Goal: Find specific page/section: Find specific page/section

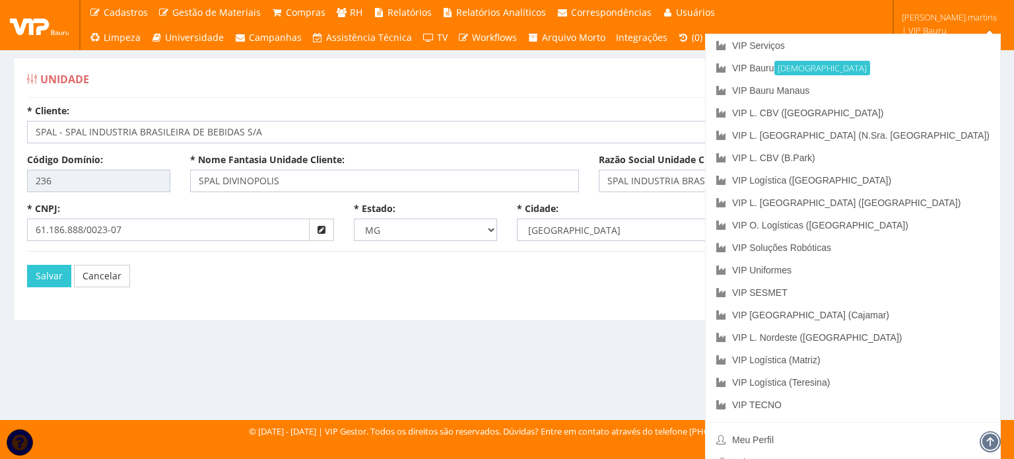
select select "1812"
click at [898, 71] on link "VIP Bauru Ativa" at bounding box center [852, 68] width 294 height 22
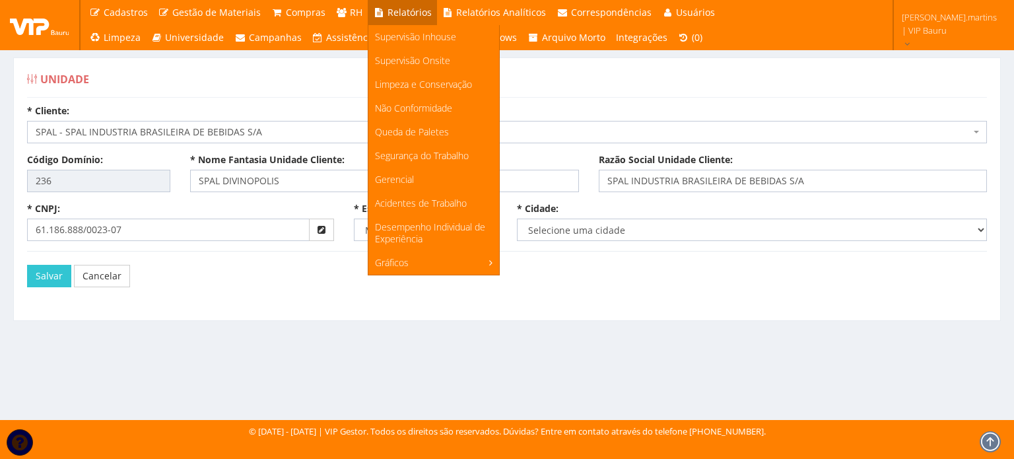
select select "1812"
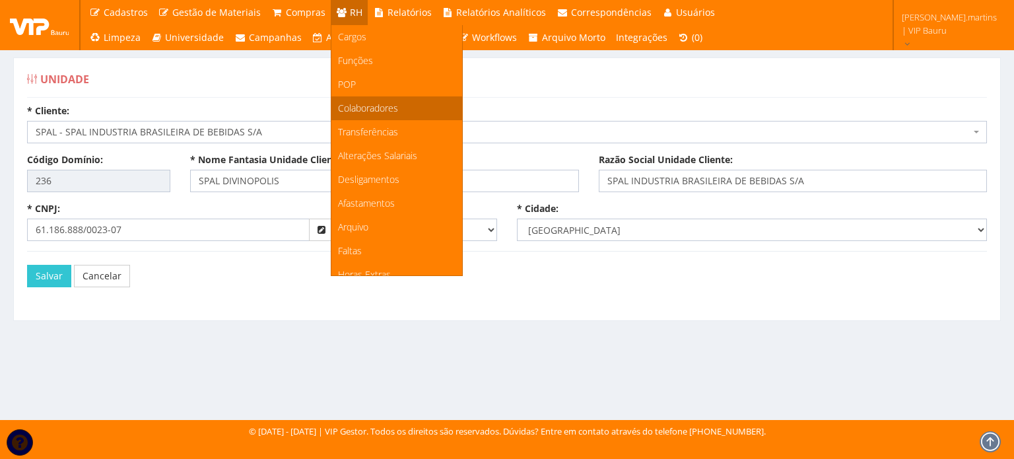
click at [367, 112] on span "Colaboradores" at bounding box center [368, 108] width 60 height 13
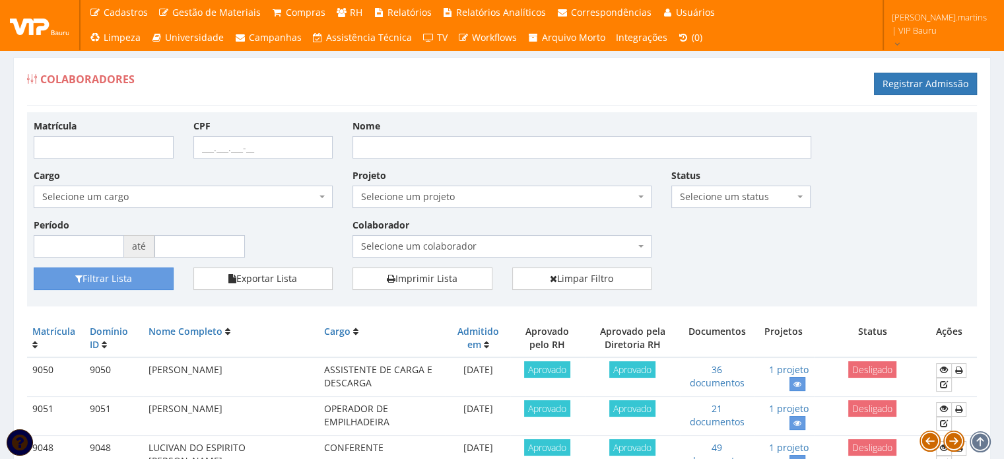
click at [433, 240] on span "Selecione um colaborador" at bounding box center [498, 246] width 274 height 13
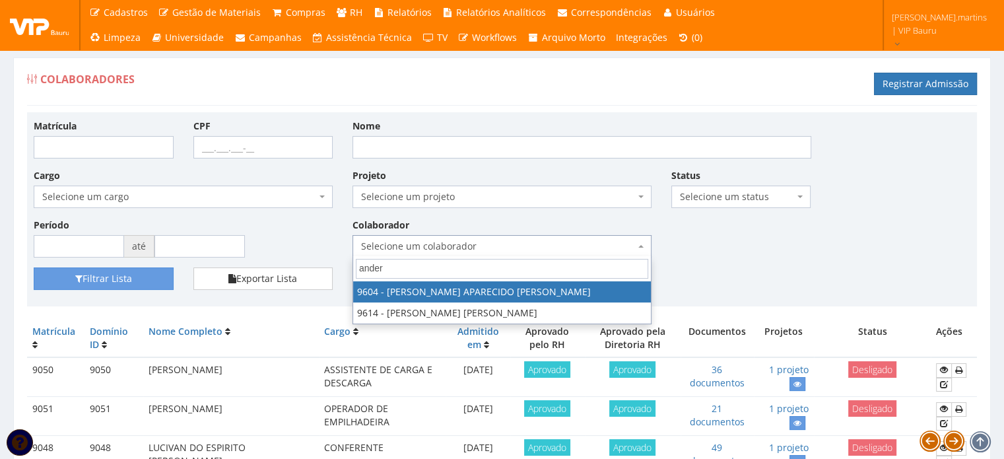
type input "ander"
select select "3771"
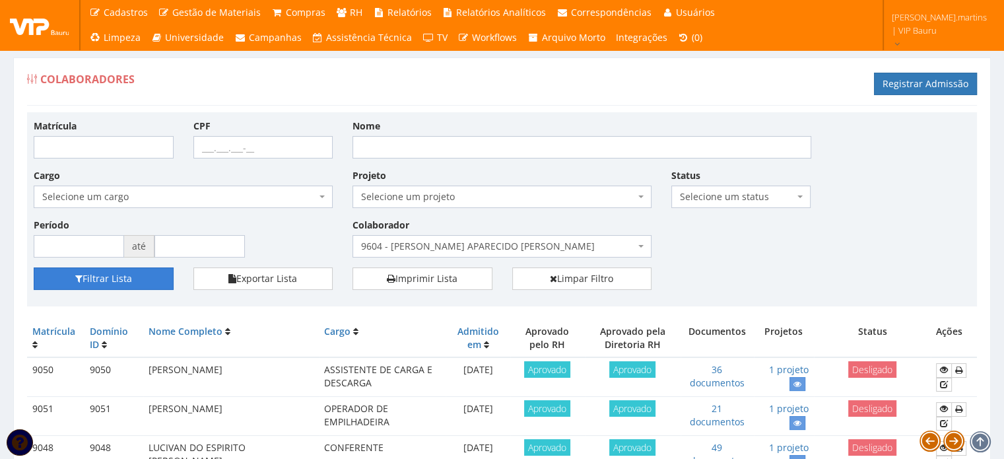
click at [91, 278] on button "Filtrar Lista" at bounding box center [104, 278] width 140 height 22
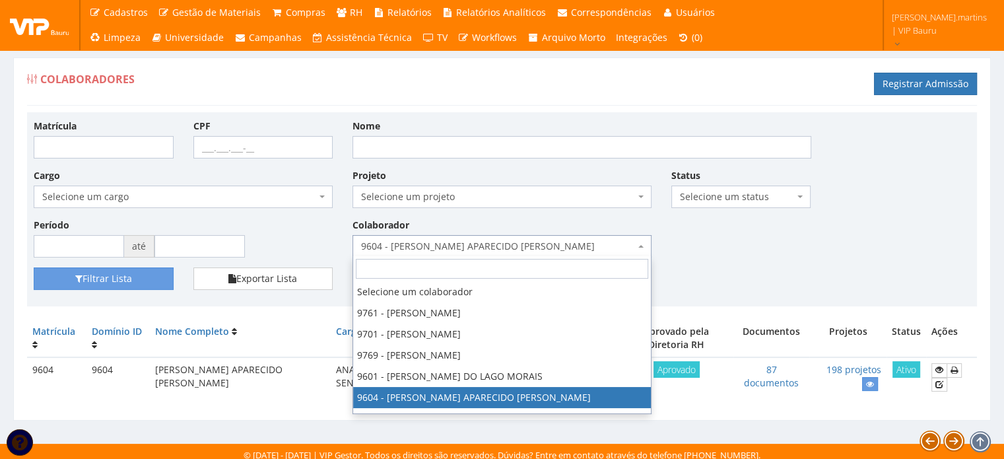
click at [408, 244] on span "9604 - ANDERSON APARECIDO ARCENCIO DA SILVA" at bounding box center [498, 246] width 274 height 13
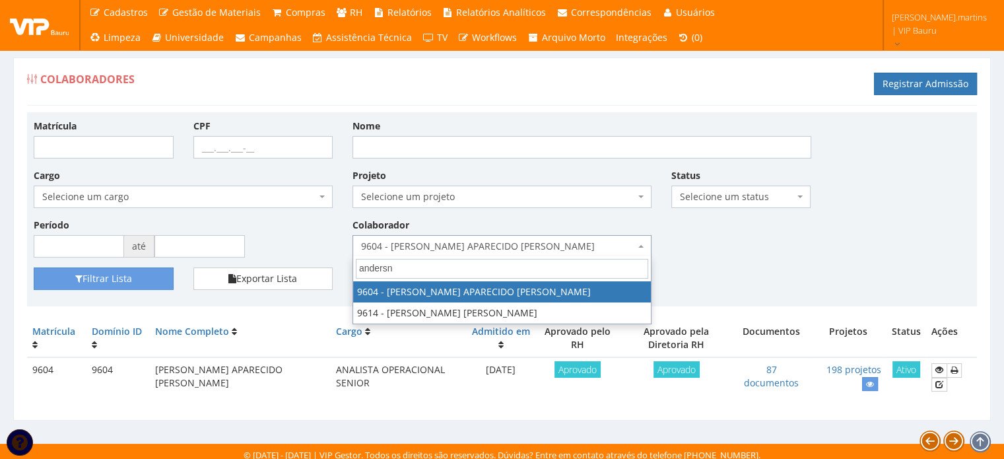
type input "anders"
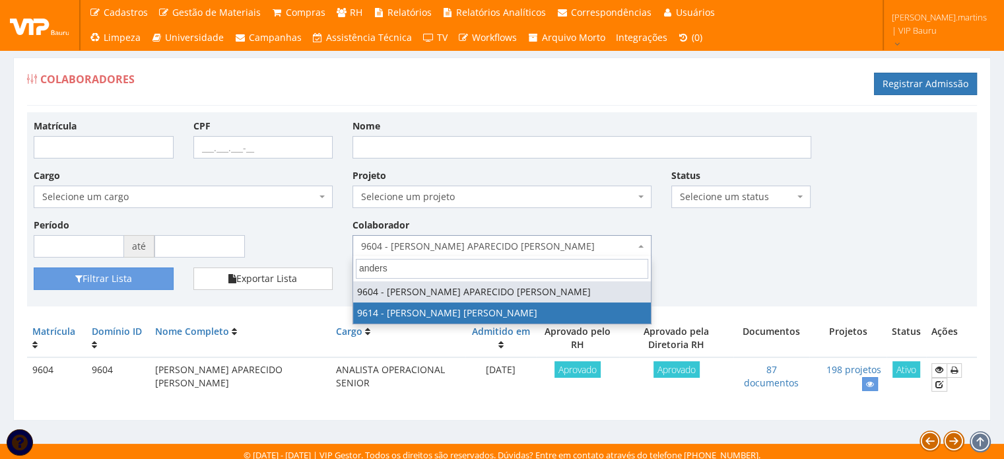
select select "3784"
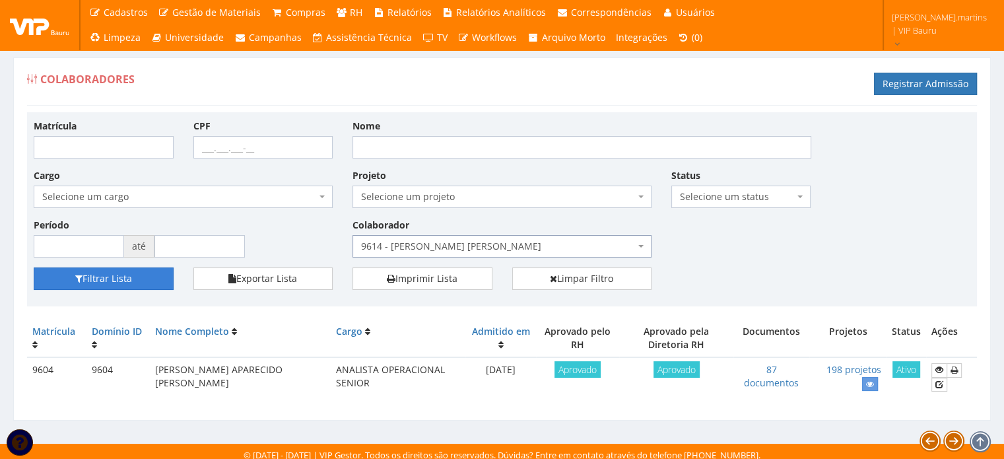
click at [128, 277] on button "Filtrar Lista" at bounding box center [104, 278] width 140 height 22
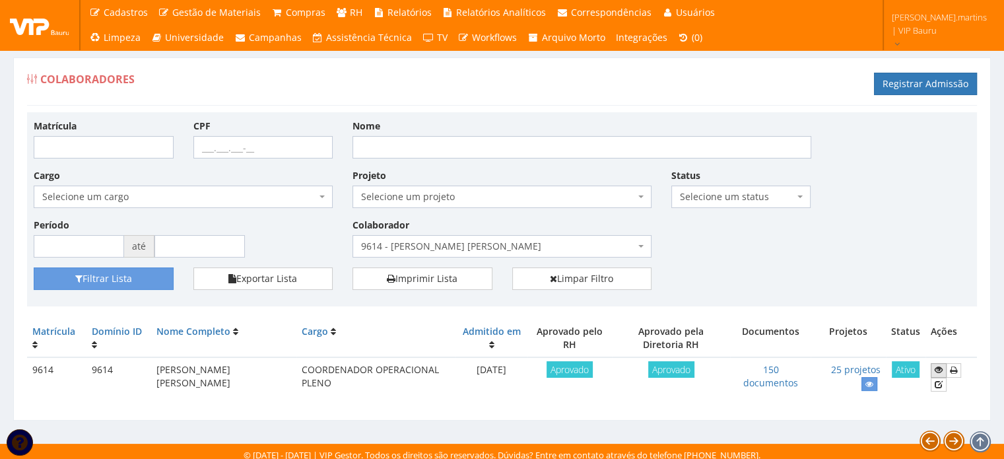
click at [932, 370] on link at bounding box center [939, 370] width 16 height 14
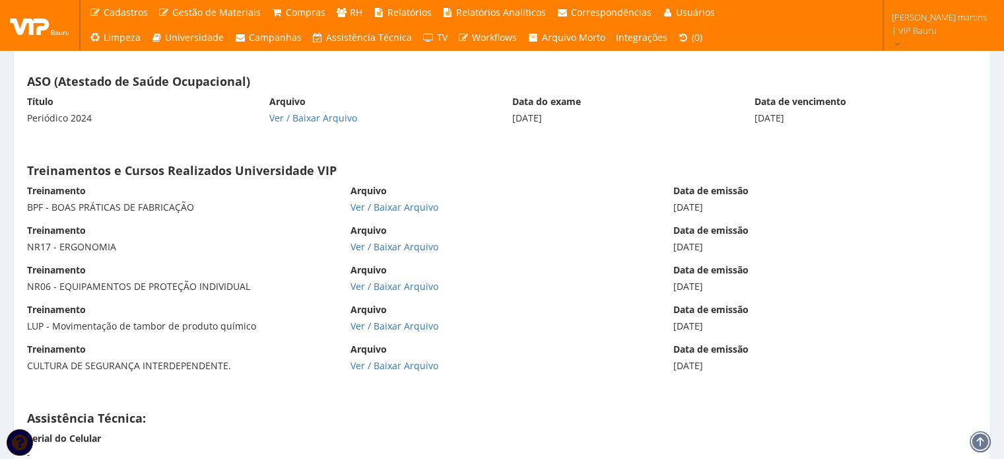
scroll to position [11169, 0]
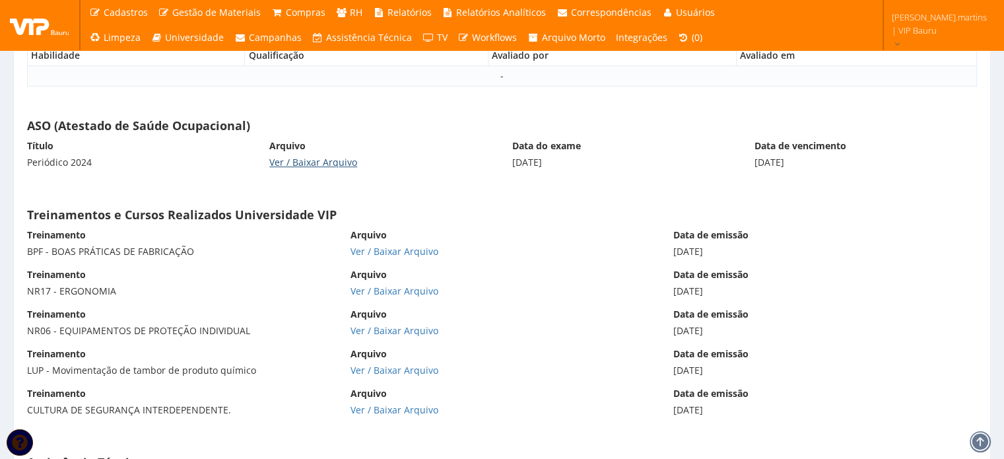
click at [329, 156] on link "Ver / Baixar Arquivo" at bounding box center [313, 162] width 88 height 13
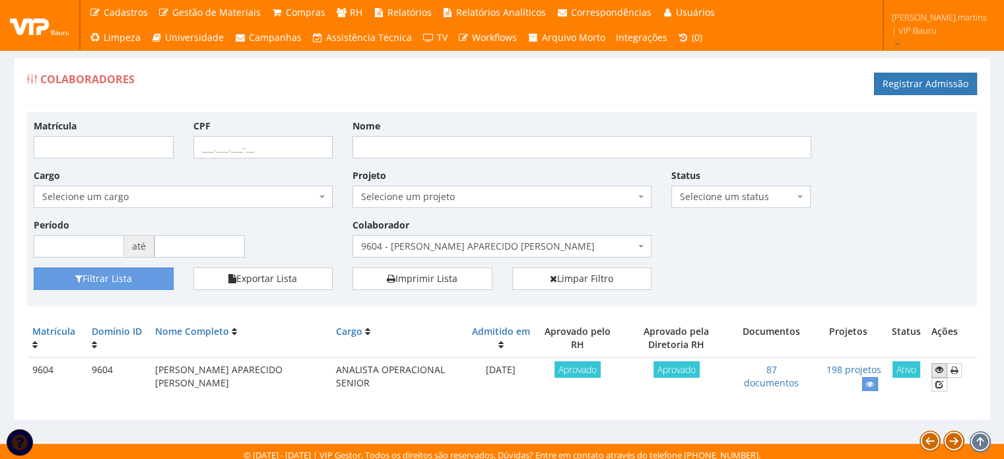
click at [938, 369] on icon at bounding box center [939, 369] width 8 height 9
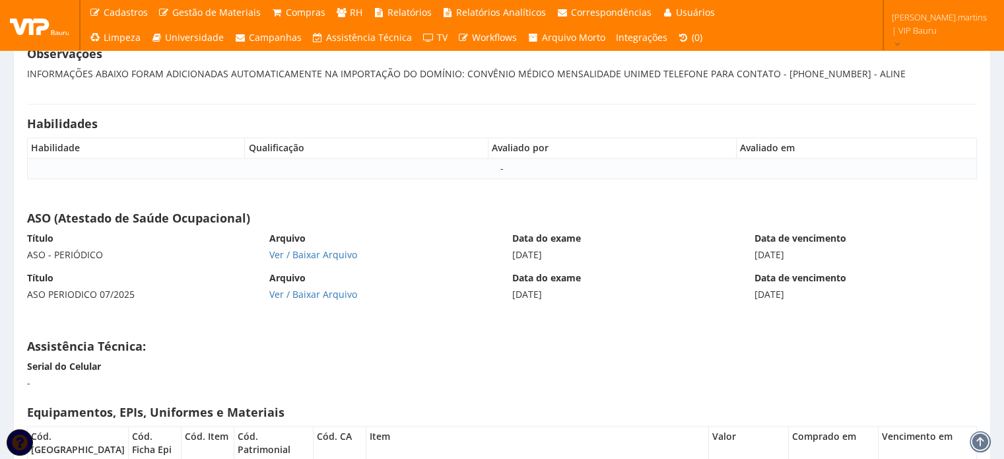
scroll to position [11951, 0]
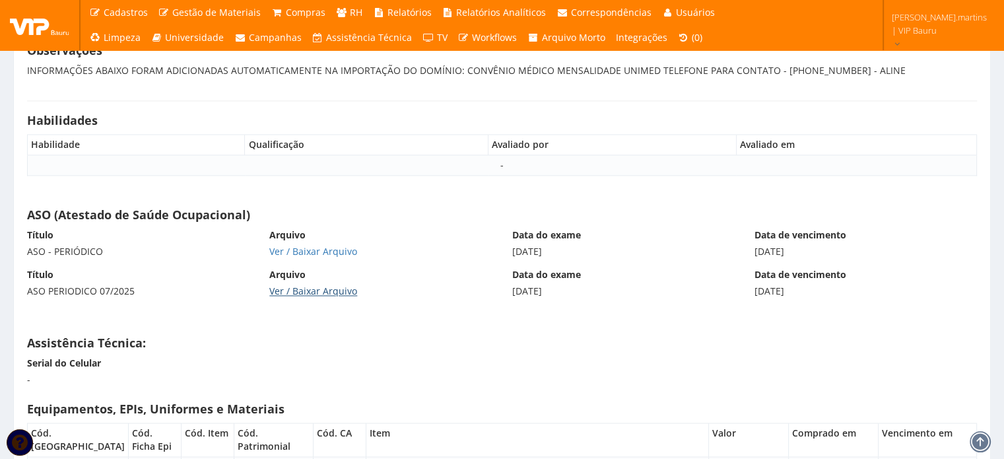
click at [311, 284] on link "Ver / Baixar Arquivo" at bounding box center [313, 290] width 88 height 13
